Goal: Transaction & Acquisition: Book appointment/travel/reservation

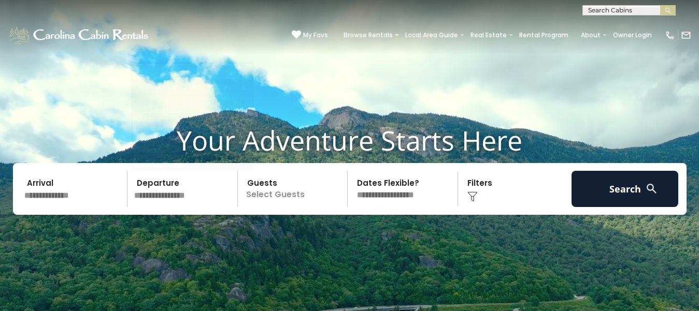
click at [169, 194] on input "text" at bounding box center [184, 189] width 107 height 36
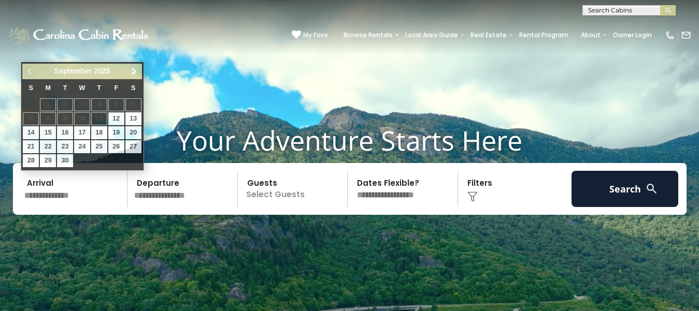
click at [48, 195] on input "text" at bounding box center [74, 189] width 107 height 36
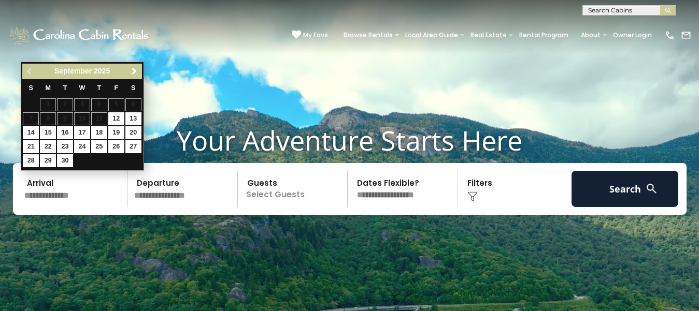
click at [134, 69] on span "Next" at bounding box center [134, 71] width 8 height 8
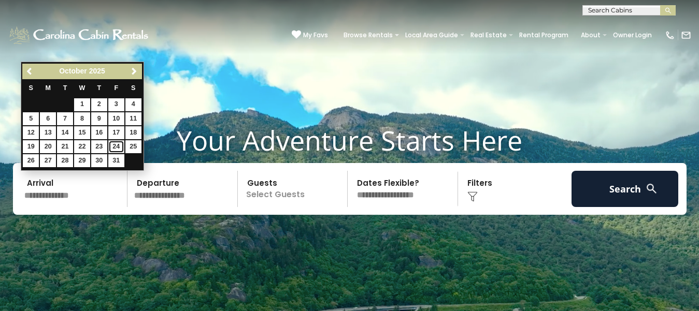
click at [115, 146] on link "24" at bounding box center [116, 146] width 16 height 13
type input "********"
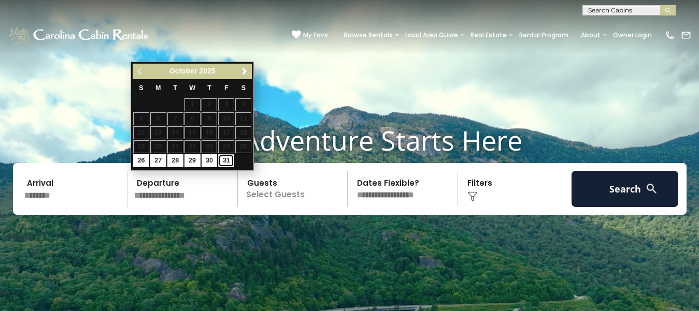
click at [226, 160] on link "31" at bounding box center [226, 160] width 16 height 13
type input "********"
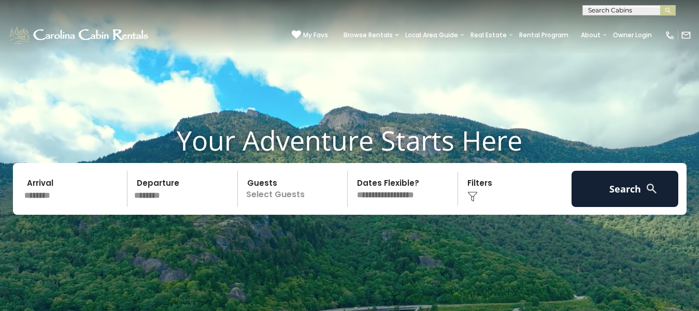
click at [274, 192] on p "Select Guests" at bounding box center [294, 189] width 107 height 36
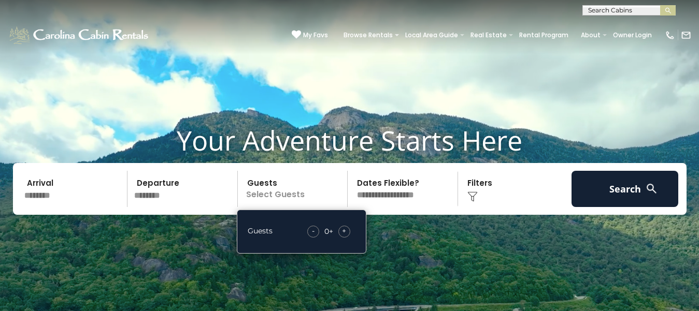
click at [341, 231] on div "+" at bounding box center [344, 232] width 12 height 12
click at [391, 181] on select "**********" at bounding box center [404, 189] width 107 height 36
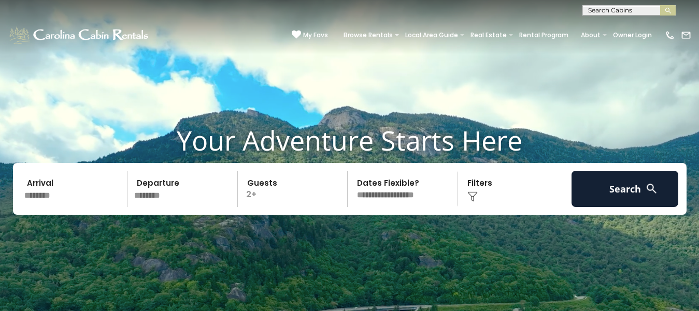
select select "*"
click at [351, 171] on select "**********" at bounding box center [404, 189] width 107 height 36
click at [476, 185] on div "Click to Choose" at bounding box center [514, 189] width 107 height 36
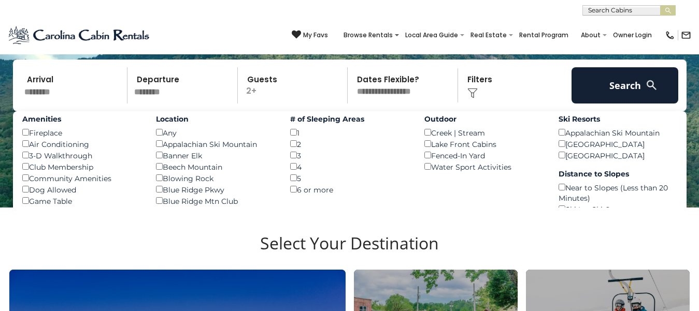
scroll to position [52, 0]
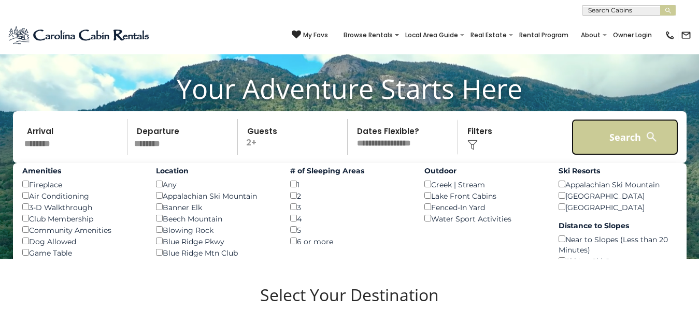
click at [610, 134] on button "Search" at bounding box center [624, 137] width 107 height 36
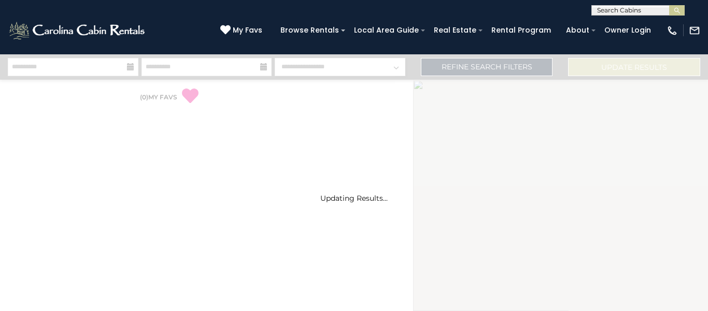
select select "*"
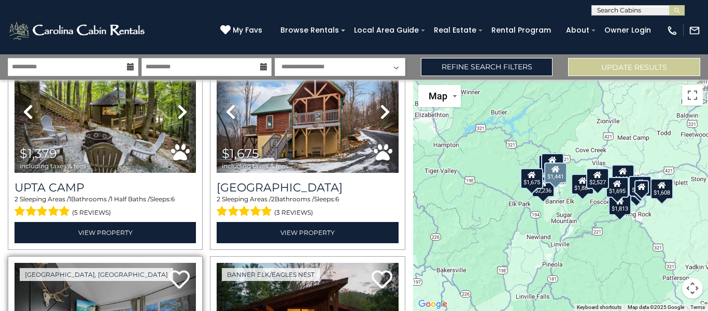
scroll to position [18, 0]
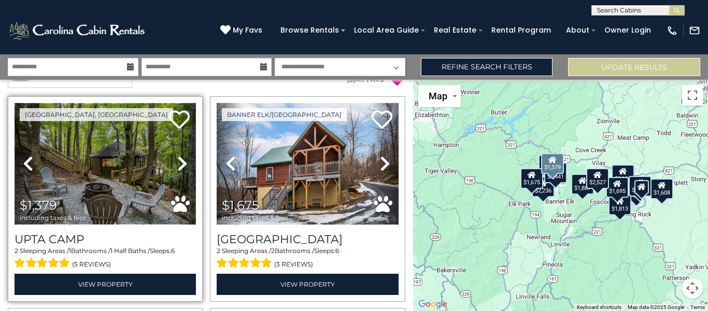
click at [96, 170] on img at bounding box center [105, 164] width 181 height 122
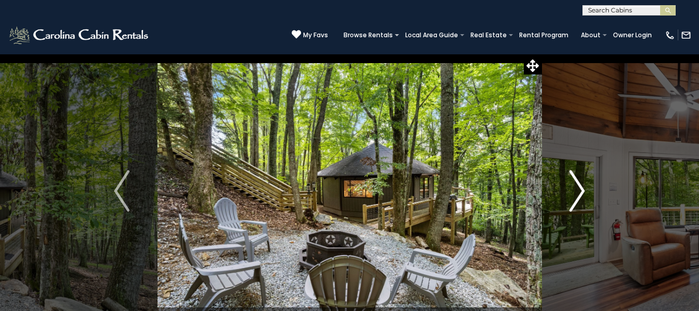
click at [578, 194] on img "Next" at bounding box center [577, 190] width 16 height 41
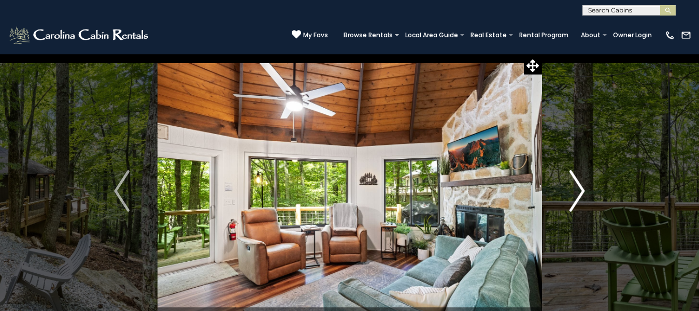
click at [578, 194] on img "Next" at bounding box center [577, 190] width 16 height 41
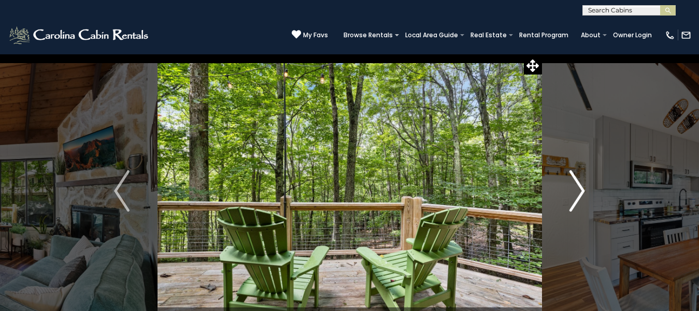
click at [578, 194] on img "Next" at bounding box center [577, 190] width 16 height 41
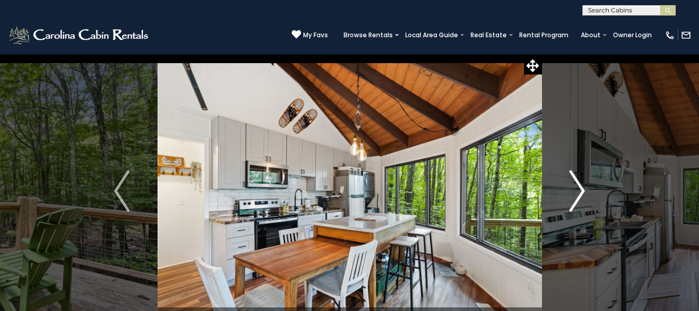
click at [578, 194] on img "Next" at bounding box center [577, 190] width 16 height 41
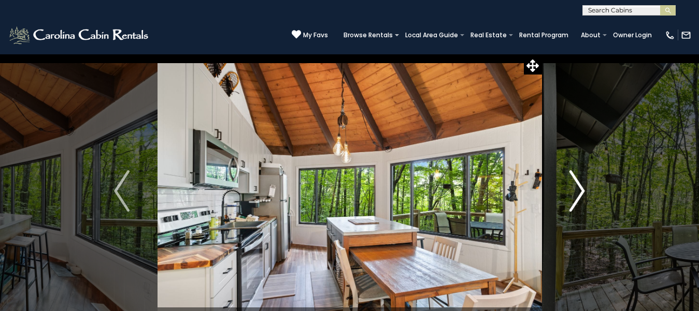
click at [578, 194] on img "Next" at bounding box center [577, 190] width 16 height 41
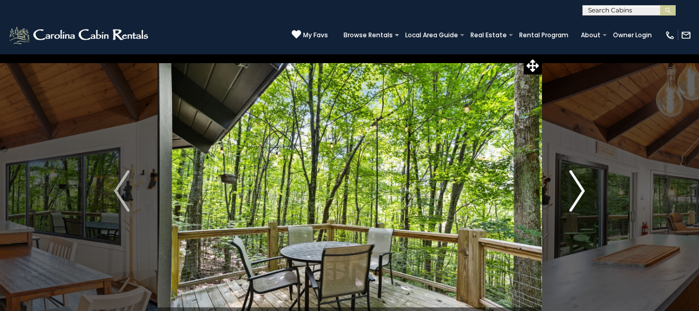
click at [578, 194] on img "Next" at bounding box center [577, 190] width 16 height 41
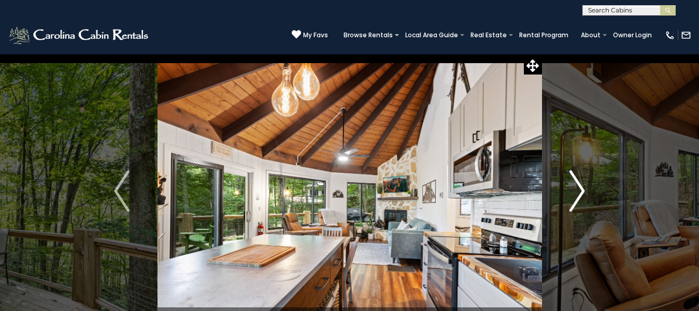
click at [578, 194] on img "Next" at bounding box center [577, 190] width 16 height 41
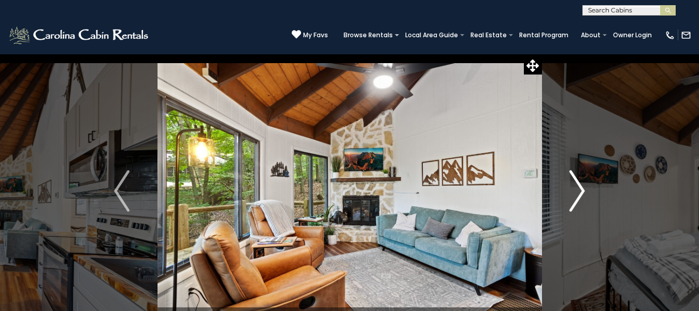
click at [578, 194] on img "Next" at bounding box center [577, 190] width 16 height 41
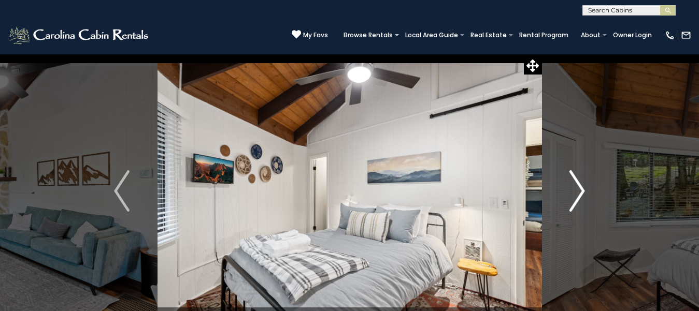
click at [578, 193] on img "Next" at bounding box center [577, 190] width 16 height 41
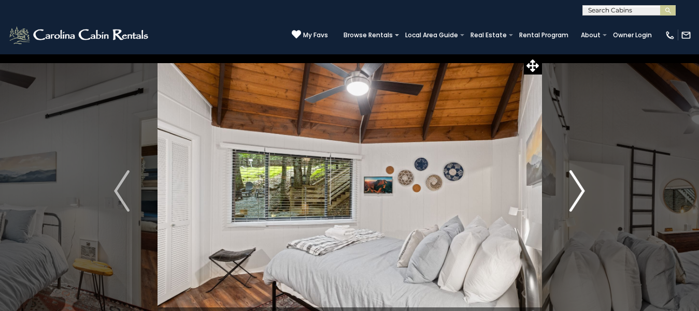
click at [578, 193] on img "Next" at bounding box center [577, 190] width 16 height 41
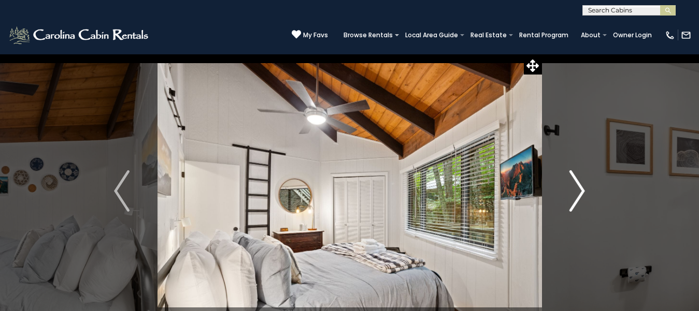
click at [578, 193] on img "Next" at bounding box center [577, 190] width 16 height 41
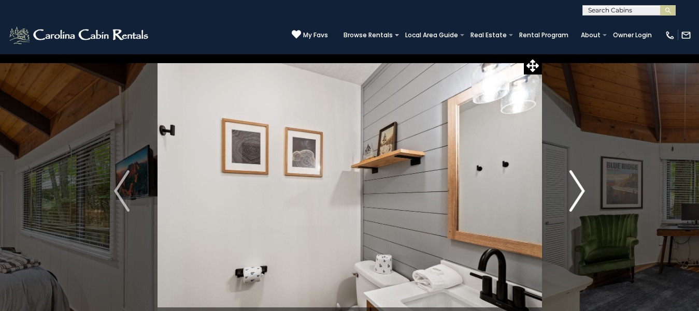
click at [578, 193] on img "Next" at bounding box center [577, 190] width 16 height 41
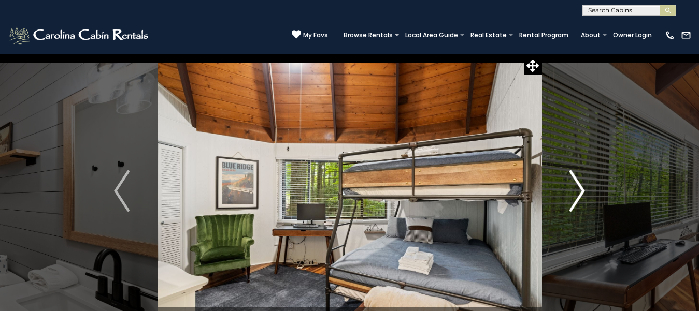
click at [578, 196] on img "Next" at bounding box center [577, 190] width 16 height 41
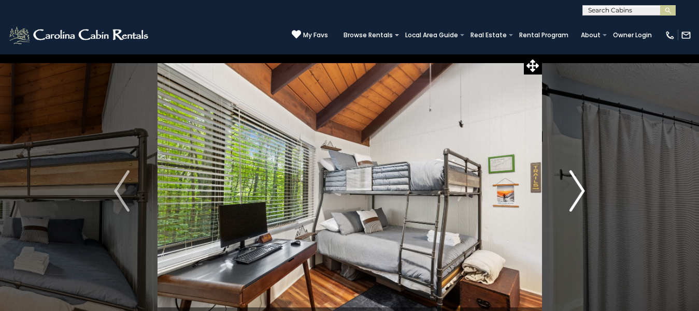
click at [578, 196] on img "Next" at bounding box center [577, 190] width 16 height 41
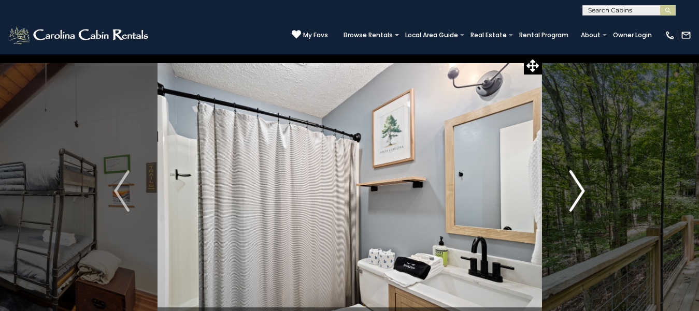
click at [578, 196] on img "Next" at bounding box center [577, 190] width 16 height 41
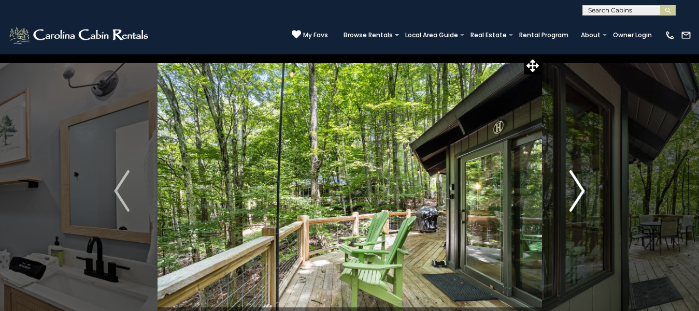
click at [578, 196] on img "Next" at bounding box center [577, 190] width 16 height 41
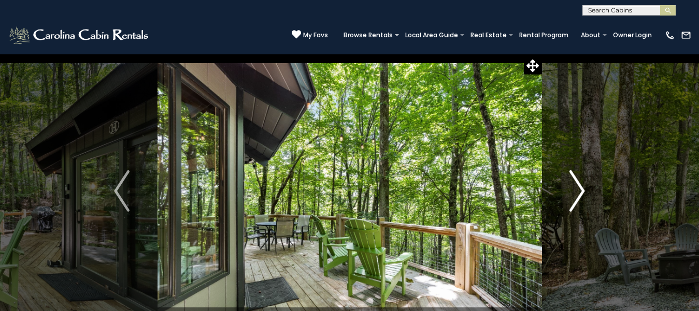
click at [577, 190] on img "Next" at bounding box center [577, 190] width 16 height 41
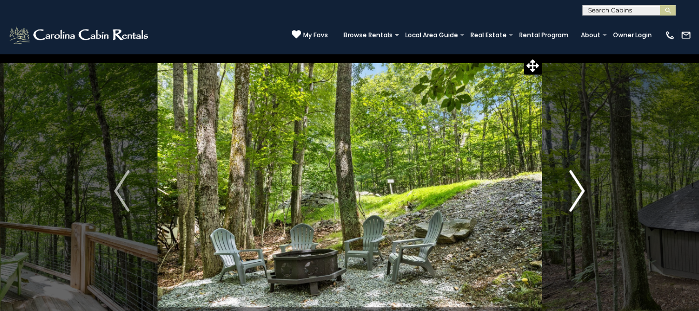
click at [577, 190] on img "Next" at bounding box center [577, 190] width 16 height 41
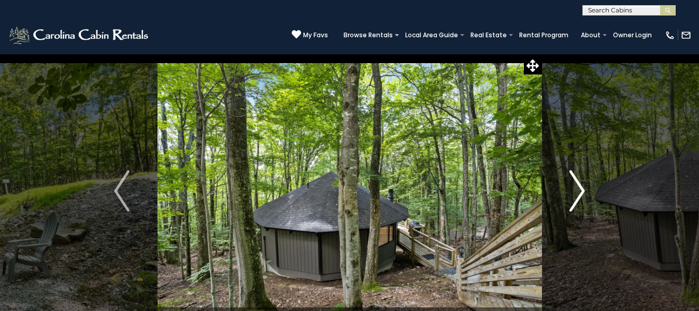
click at [578, 189] on img "Next" at bounding box center [577, 190] width 16 height 41
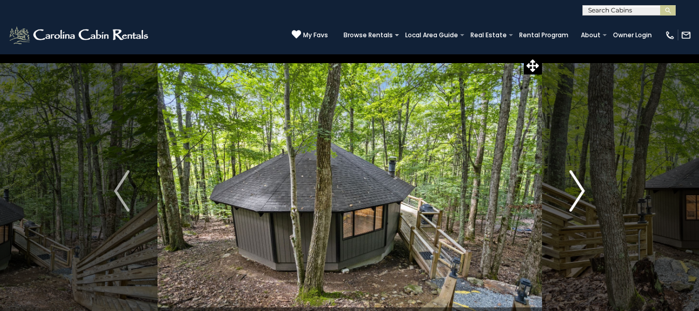
click at [578, 189] on img "Next" at bounding box center [577, 190] width 16 height 41
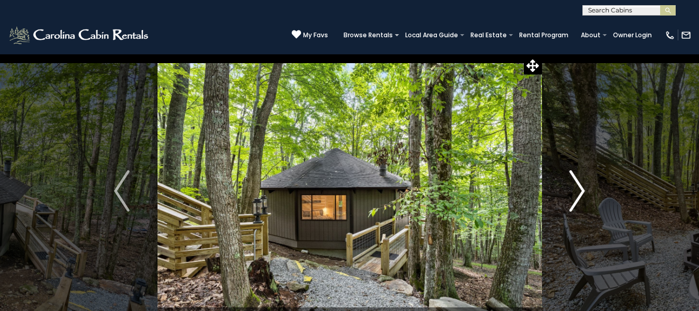
click at [582, 191] on img "Next" at bounding box center [577, 190] width 16 height 41
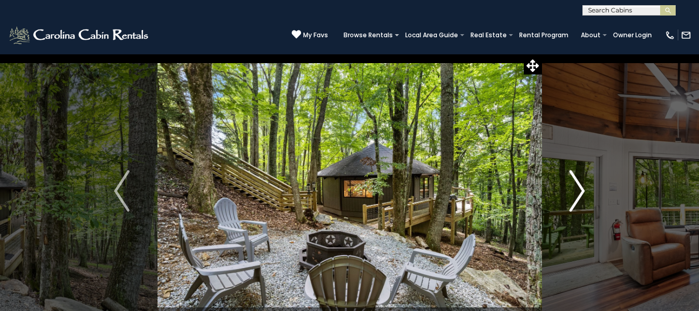
click at [582, 191] on img "Next" at bounding box center [577, 190] width 16 height 41
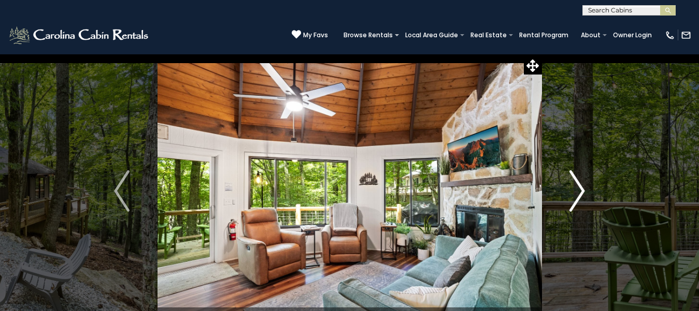
click at [582, 191] on img "Next" at bounding box center [577, 190] width 16 height 41
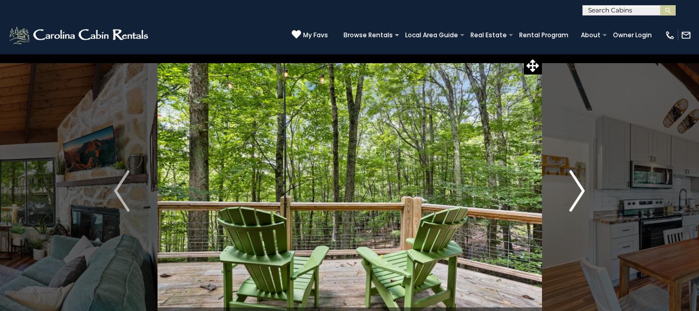
click at [582, 191] on img "Next" at bounding box center [577, 190] width 16 height 41
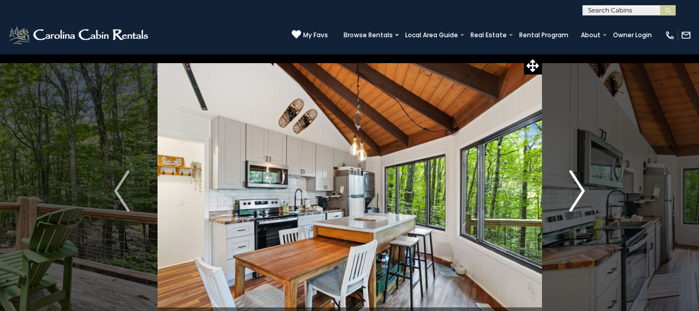
click at [582, 191] on img "Next" at bounding box center [577, 190] width 16 height 41
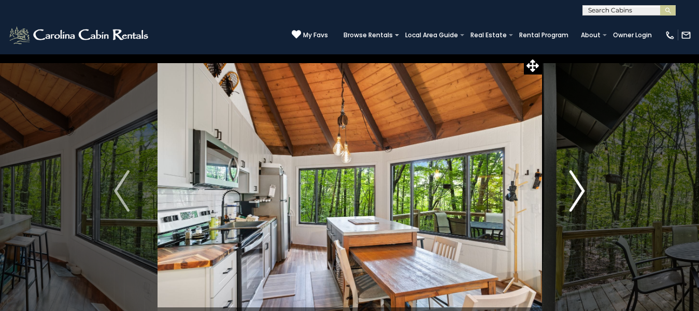
click at [576, 190] on img "Next" at bounding box center [577, 190] width 16 height 41
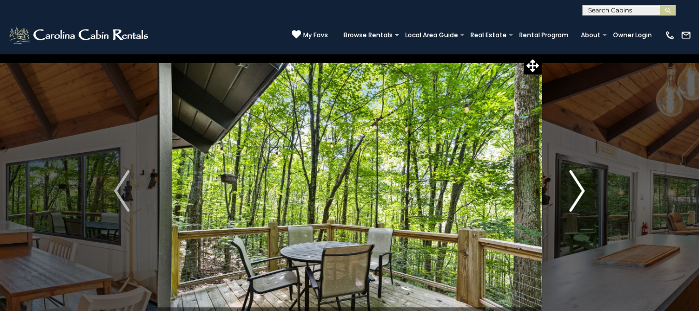
click at [575, 191] on img "Next" at bounding box center [577, 190] width 16 height 41
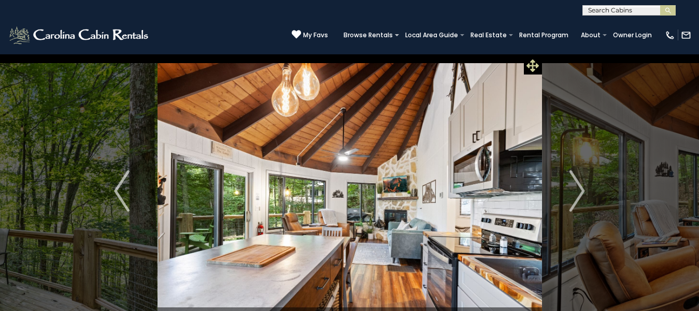
click at [529, 65] on icon at bounding box center [532, 66] width 12 height 12
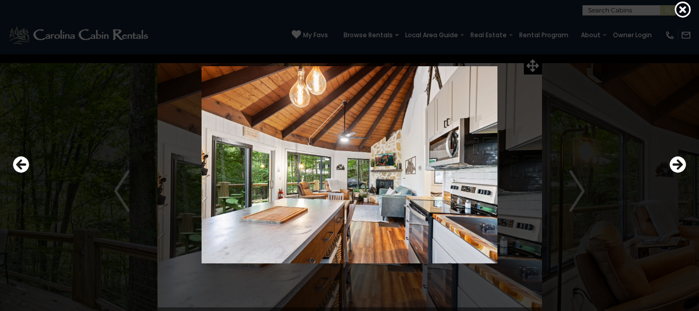
click at [530, 67] on img at bounding box center [350, 164] width 576 height 197
click at [582, 194] on img at bounding box center [350, 164] width 576 height 197
click at [677, 163] on icon "Next" at bounding box center [677, 164] width 17 height 17
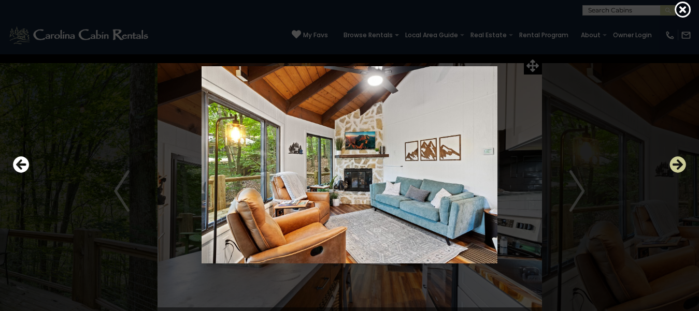
click at [677, 163] on icon "Next" at bounding box center [677, 164] width 17 height 17
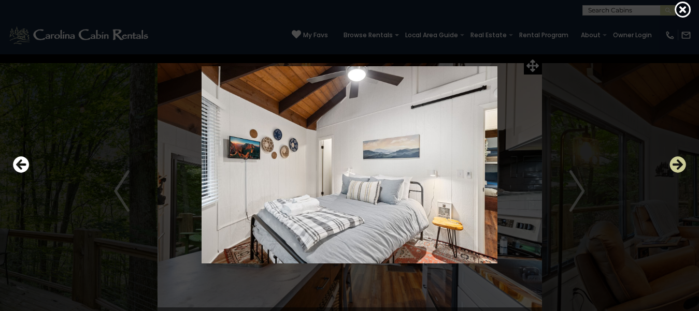
click at [677, 163] on icon "Next" at bounding box center [677, 164] width 17 height 17
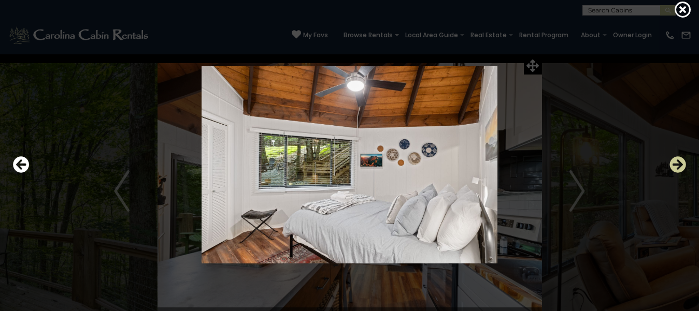
click at [677, 163] on icon "Next" at bounding box center [677, 164] width 17 height 17
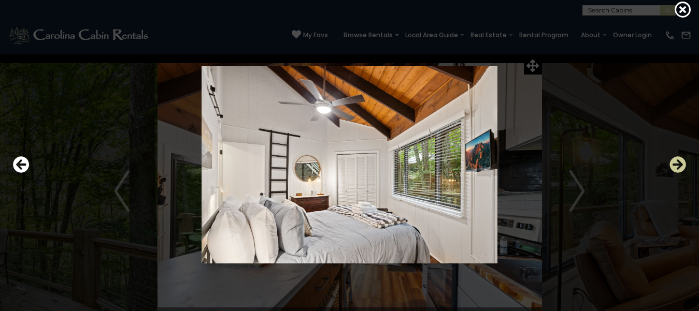
click at [677, 163] on icon "Next" at bounding box center [677, 164] width 17 height 17
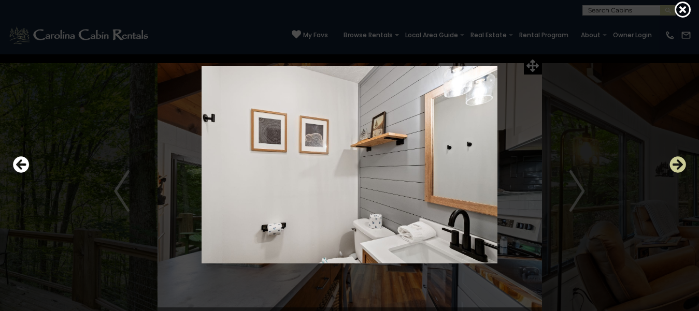
click at [676, 169] on icon "Next" at bounding box center [677, 164] width 17 height 17
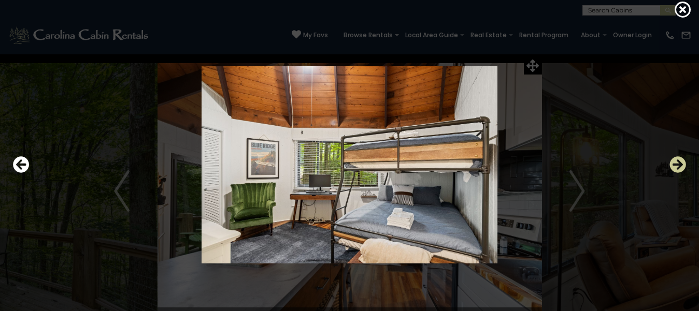
click at [676, 169] on icon "Next" at bounding box center [677, 164] width 17 height 17
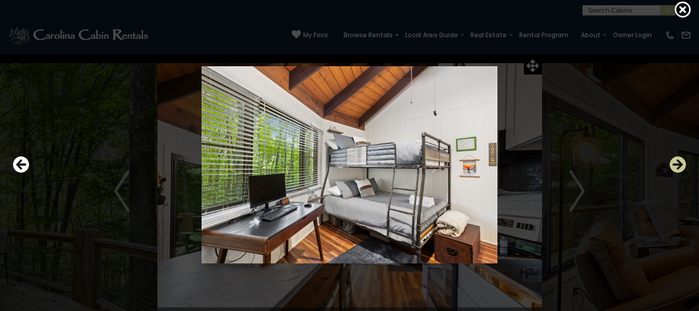
click at [676, 169] on icon "Next" at bounding box center [677, 164] width 17 height 17
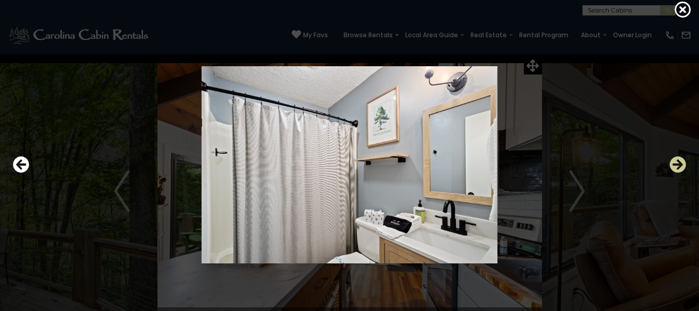
click at [676, 169] on icon "Next" at bounding box center [677, 164] width 17 height 17
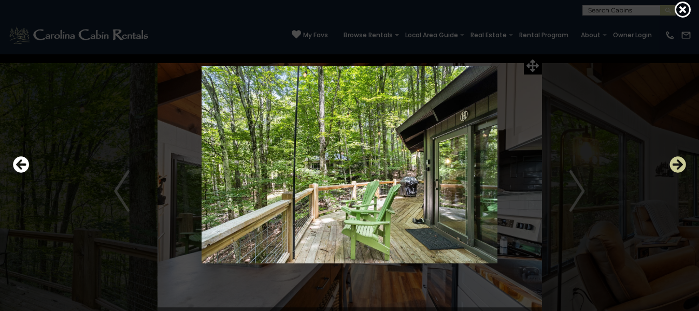
click at [677, 164] on icon "Next" at bounding box center [677, 164] width 17 height 17
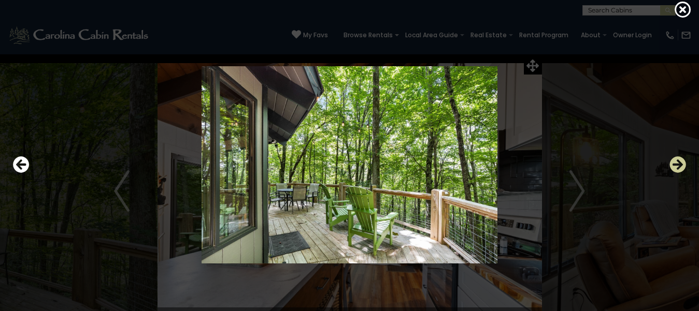
click at [677, 168] on icon "Next" at bounding box center [677, 164] width 17 height 17
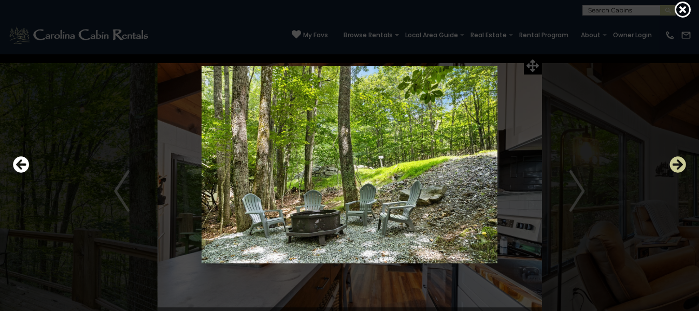
click at [677, 168] on icon "Next" at bounding box center [677, 164] width 17 height 17
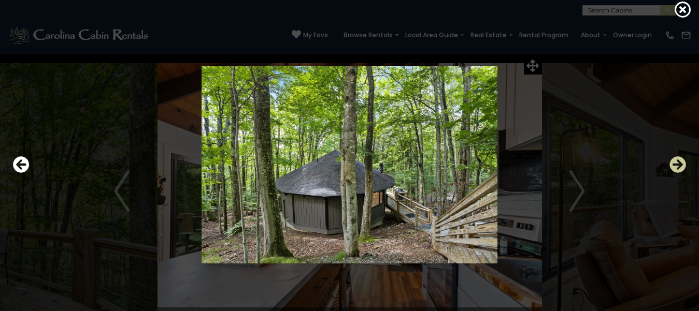
click at [677, 167] on icon "Next" at bounding box center [677, 164] width 17 height 17
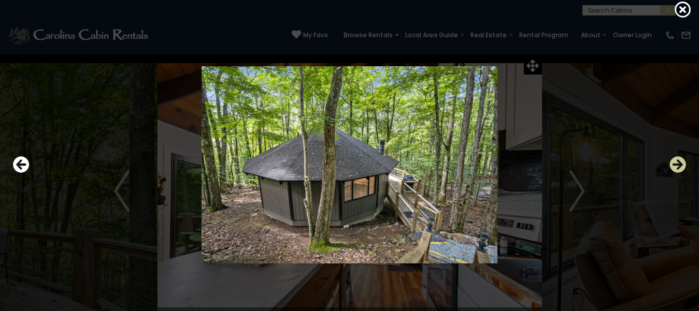
click at [676, 162] on icon "Next" at bounding box center [677, 164] width 17 height 17
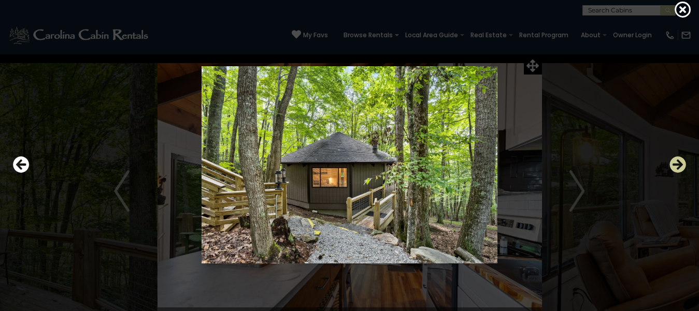
click at [677, 163] on icon "Next" at bounding box center [677, 164] width 17 height 17
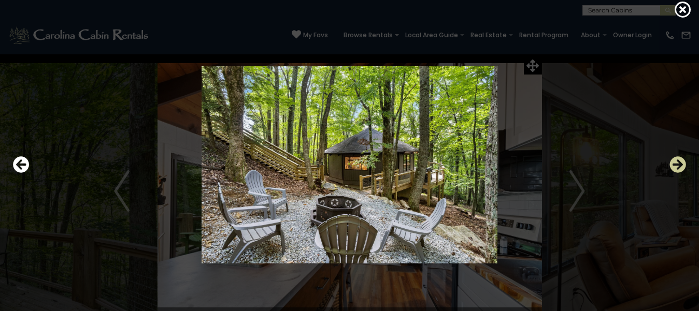
click at [677, 163] on icon "Next" at bounding box center [677, 164] width 17 height 17
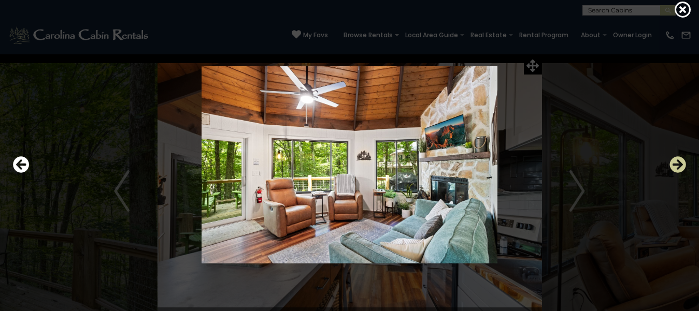
click at [677, 163] on icon "Next" at bounding box center [677, 164] width 17 height 17
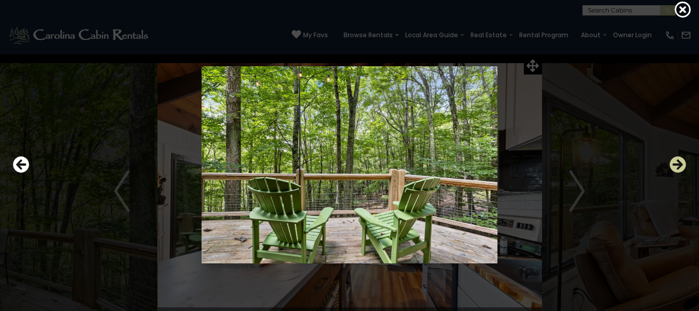
click at [677, 163] on icon "Next" at bounding box center [677, 164] width 17 height 17
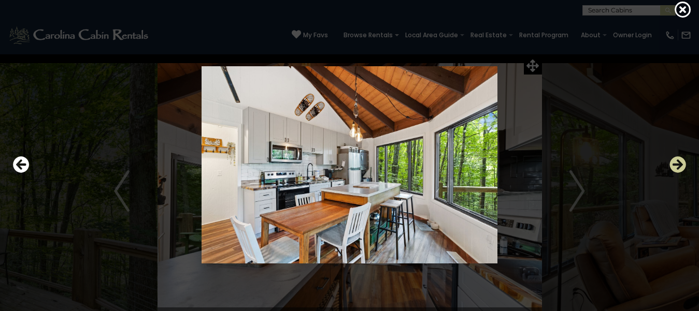
click at [677, 163] on icon "Next" at bounding box center [677, 164] width 17 height 17
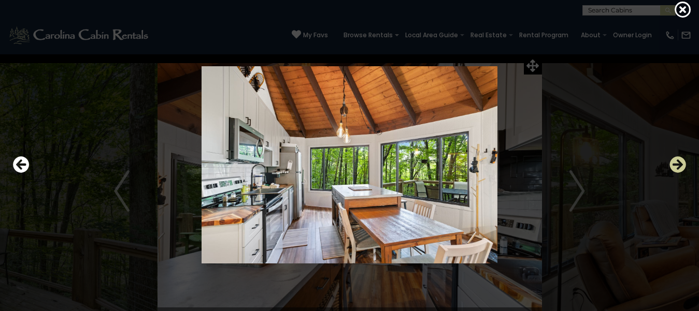
click at [677, 163] on icon "Next" at bounding box center [677, 164] width 17 height 17
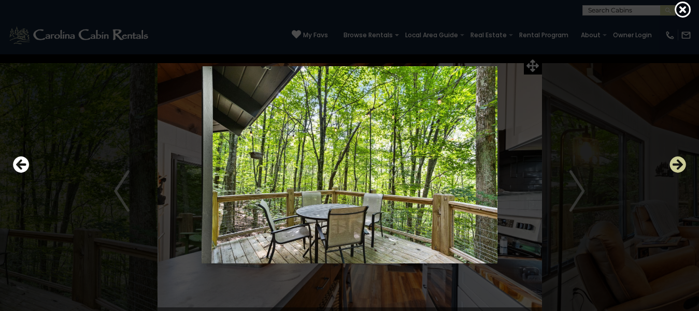
click at [677, 163] on icon "Next" at bounding box center [677, 164] width 17 height 17
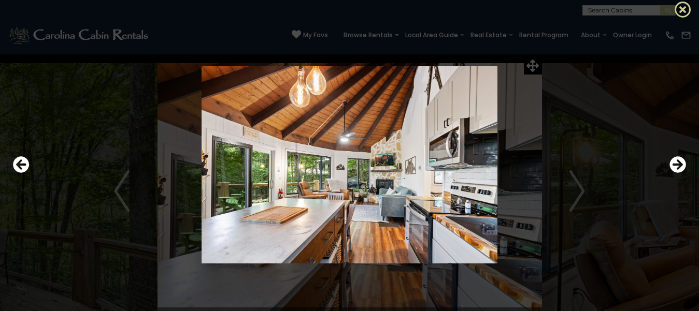
click at [683, 11] on icon at bounding box center [683, 9] width 17 height 17
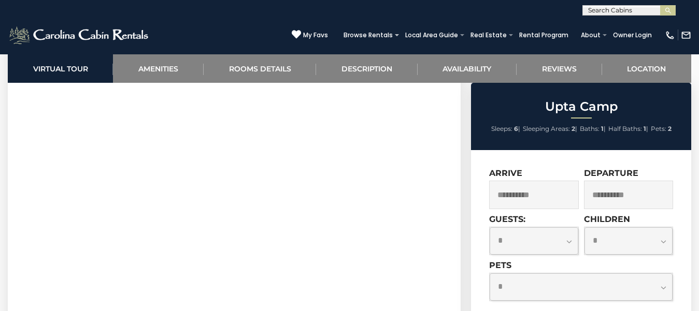
scroll to position [518, 0]
click at [665, 289] on select "**********" at bounding box center [581, 287] width 183 height 27
select select "*"
click at [490, 274] on select "**********" at bounding box center [581, 287] width 183 height 27
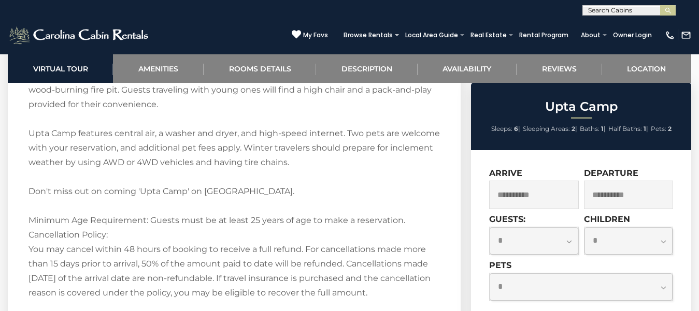
scroll to position [1606, 0]
